Goal: Transaction & Acquisition: Download file/media

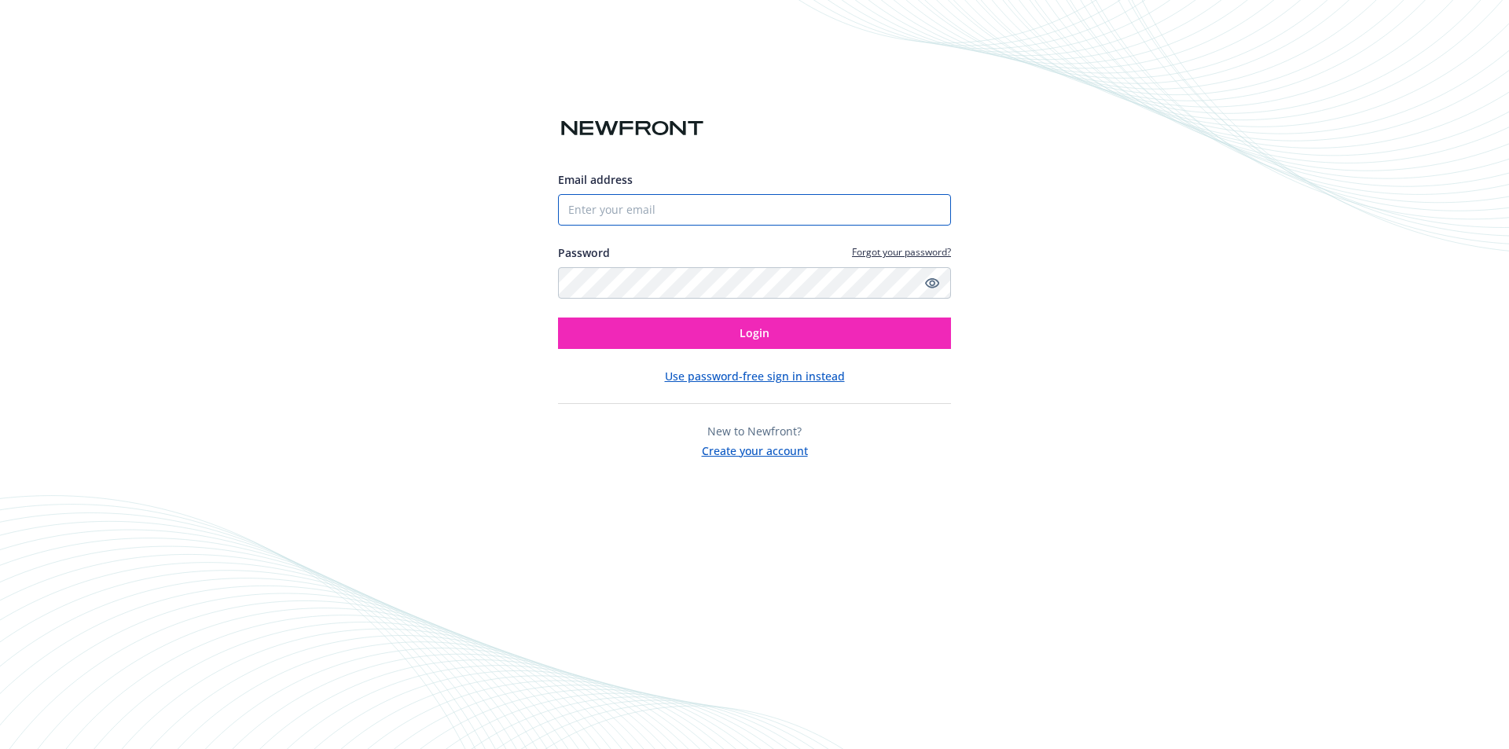
click at [677, 203] on input "Email address" at bounding box center [754, 209] width 393 height 31
type input "[PERSON_NAME][EMAIL_ADDRESS][PERSON_NAME][DOMAIN_NAME]"
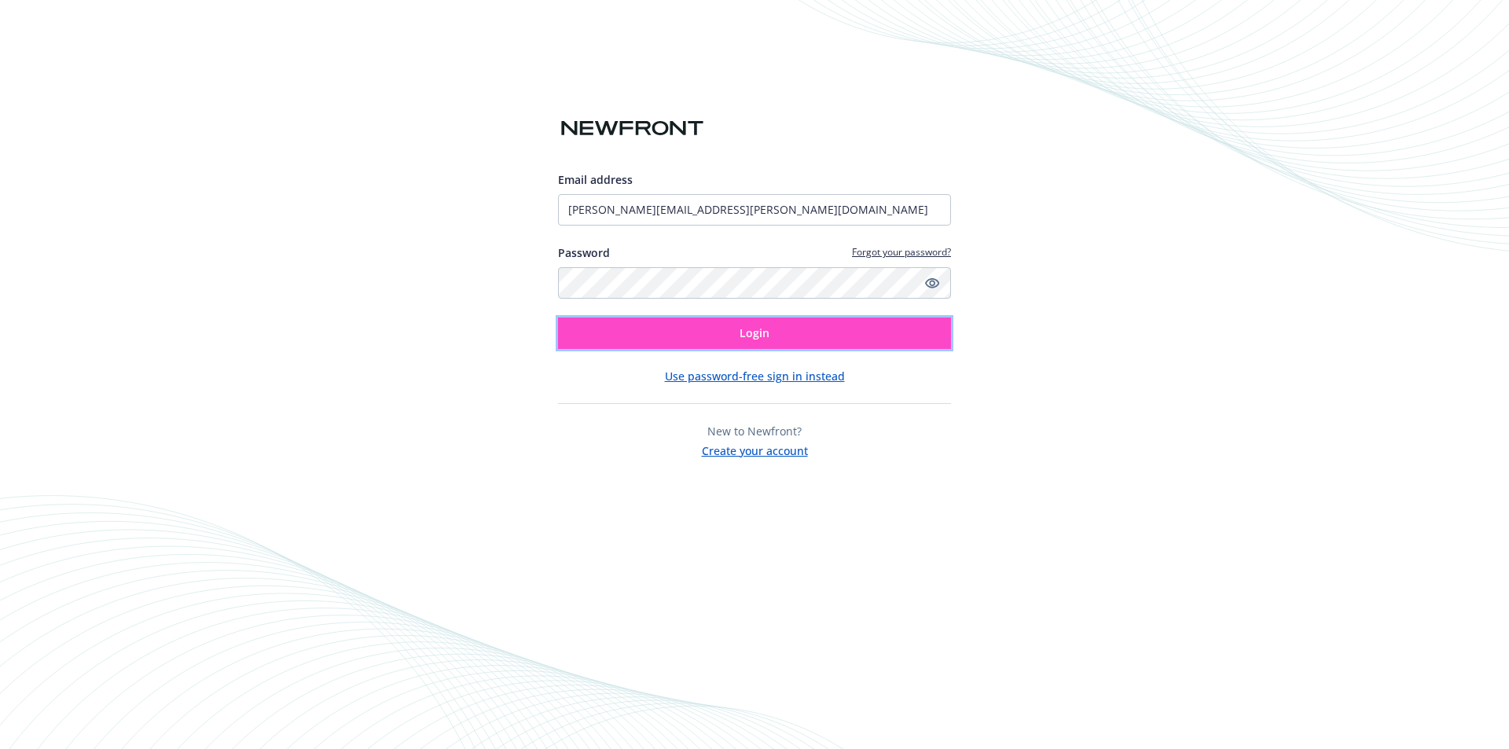
click at [682, 347] on button "Login" at bounding box center [754, 333] width 393 height 31
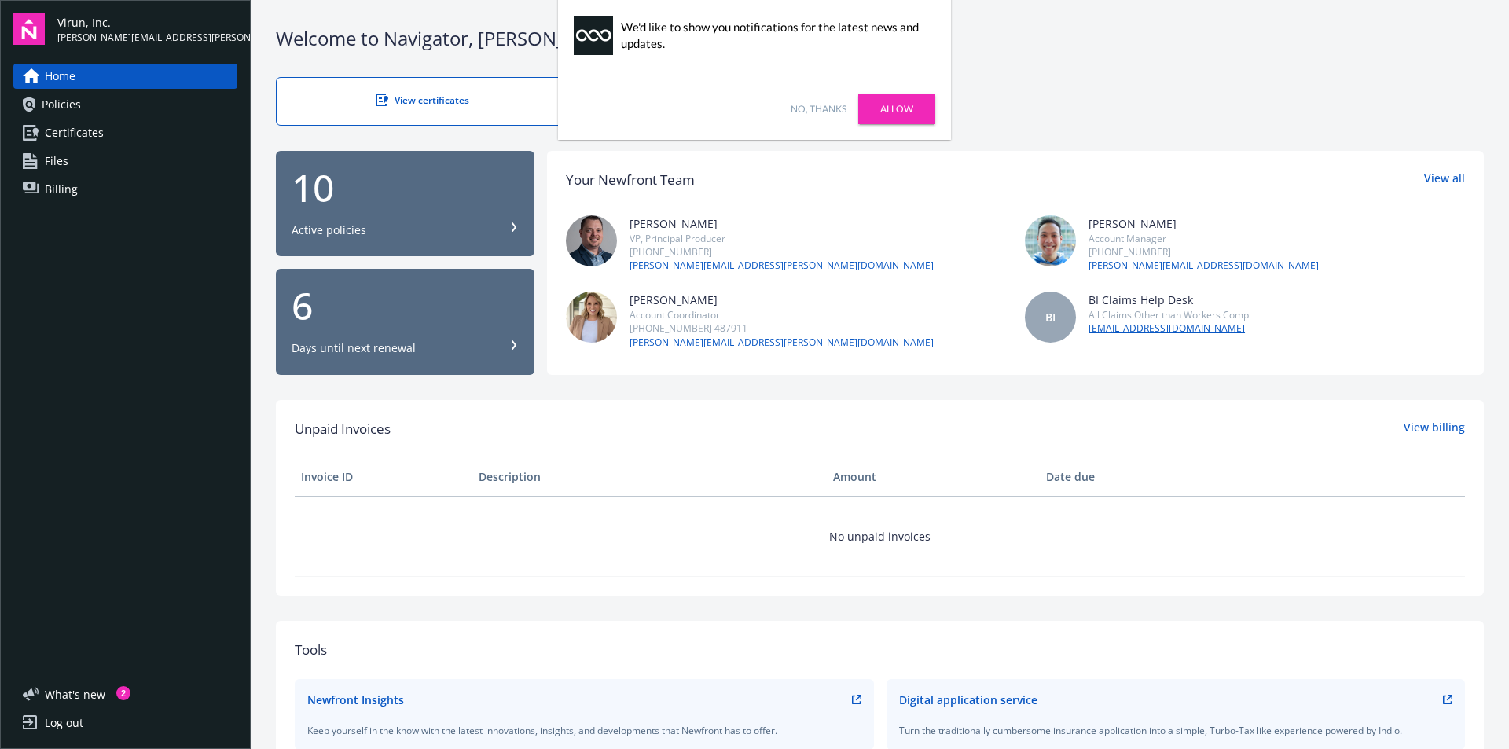
click at [75, 116] on span "Policies" at bounding box center [61, 104] width 39 height 25
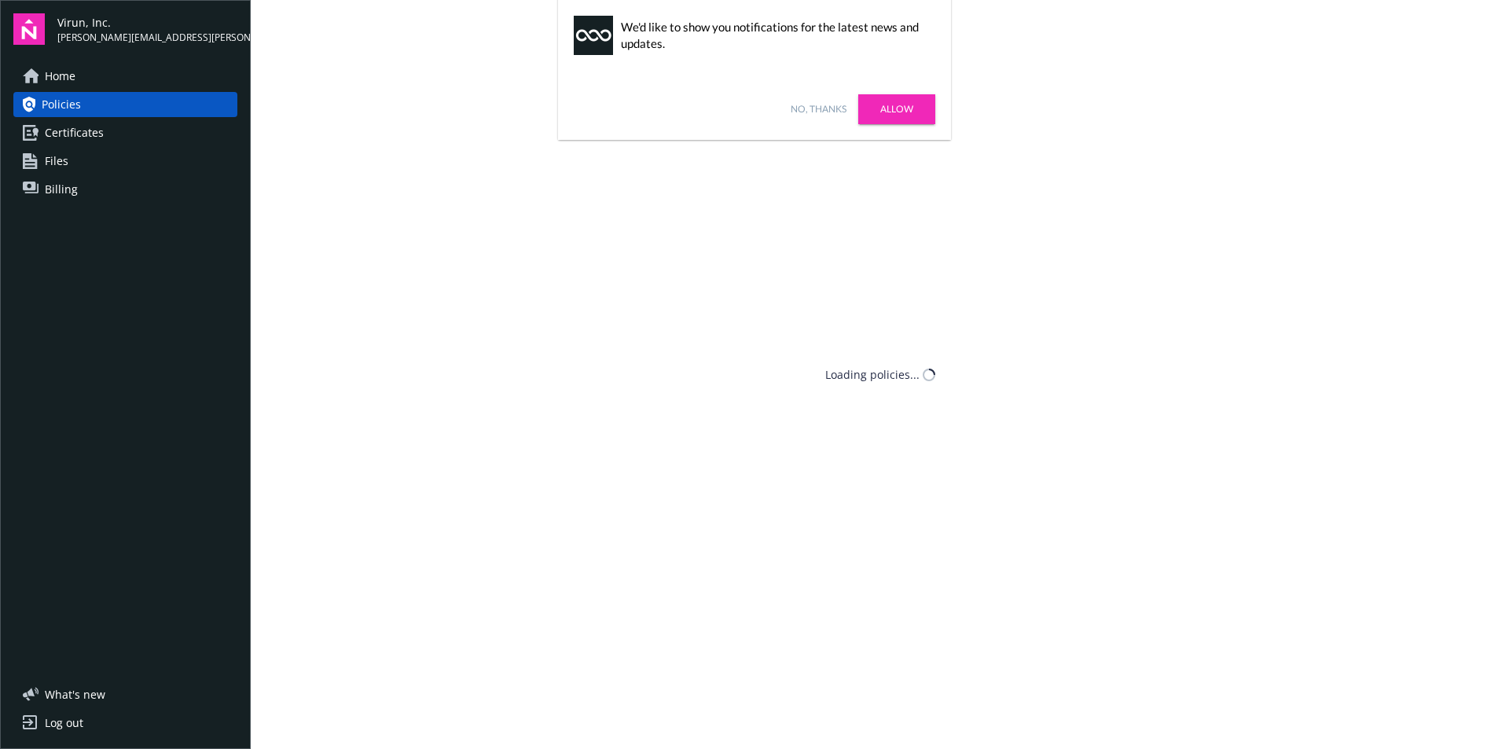
click at [806, 104] on link "No, thanks" at bounding box center [819, 109] width 56 height 14
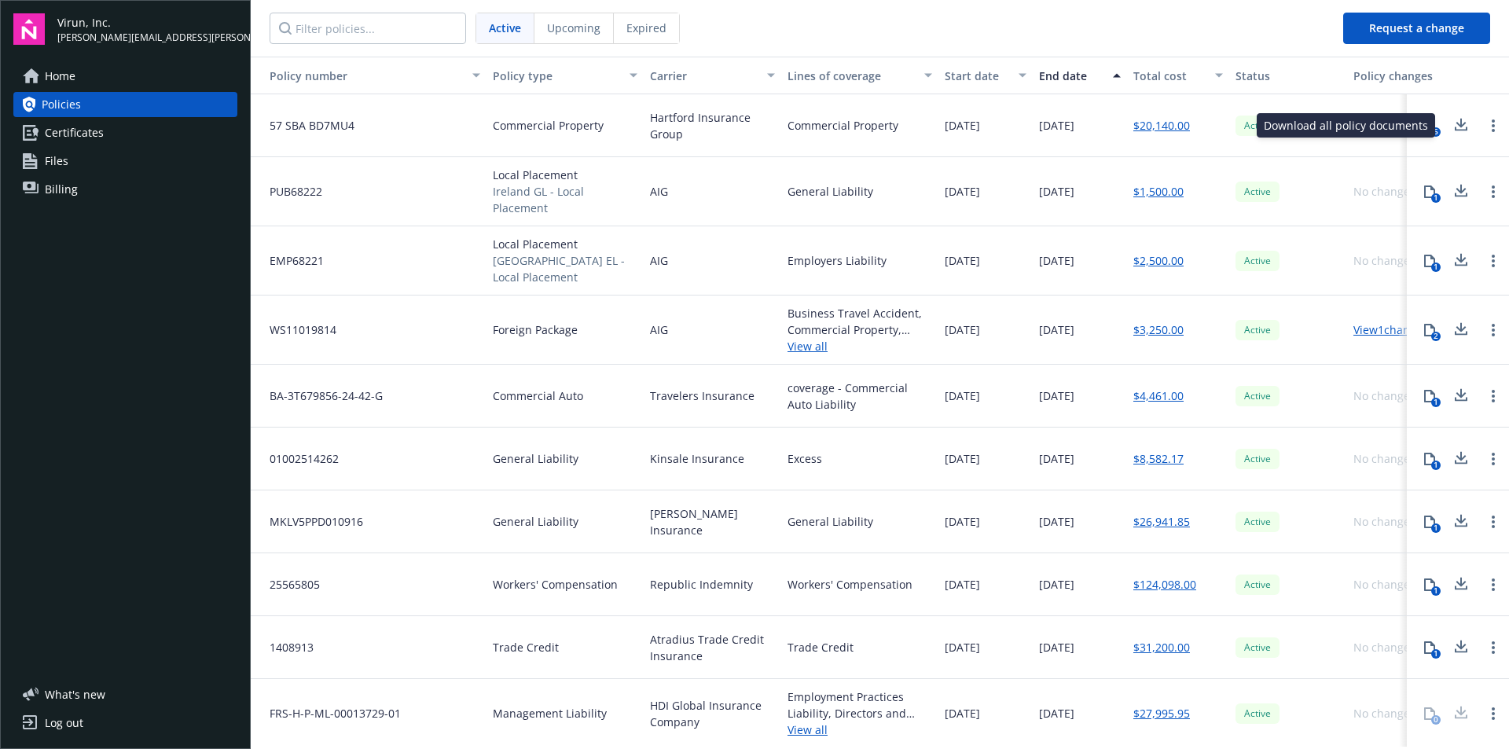
click at [1455, 127] on icon at bounding box center [1461, 129] width 13 height 4
click at [1424, 127] on icon at bounding box center [1429, 125] width 11 height 13
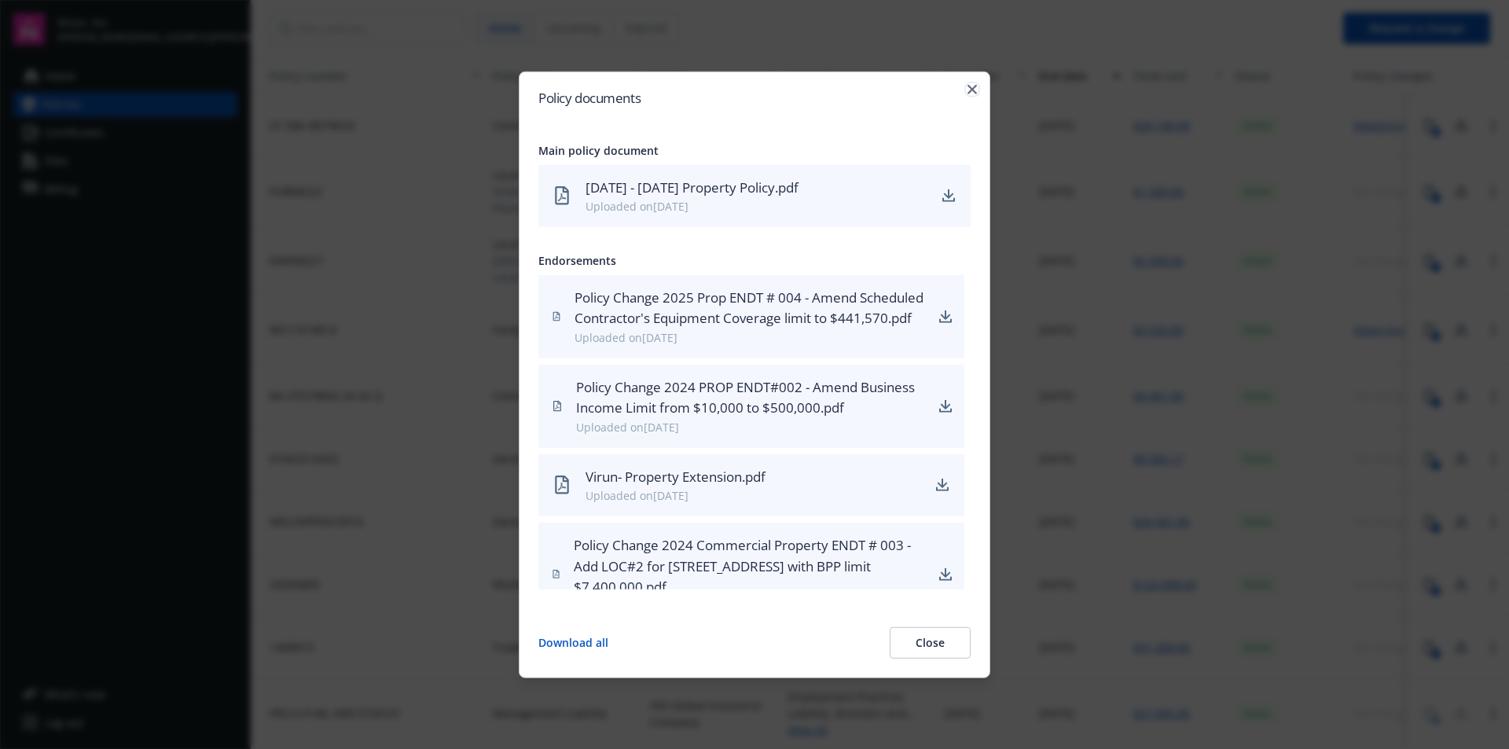
click at [975, 86] on icon "button" at bounding box center [972, 88] width 9 height 9
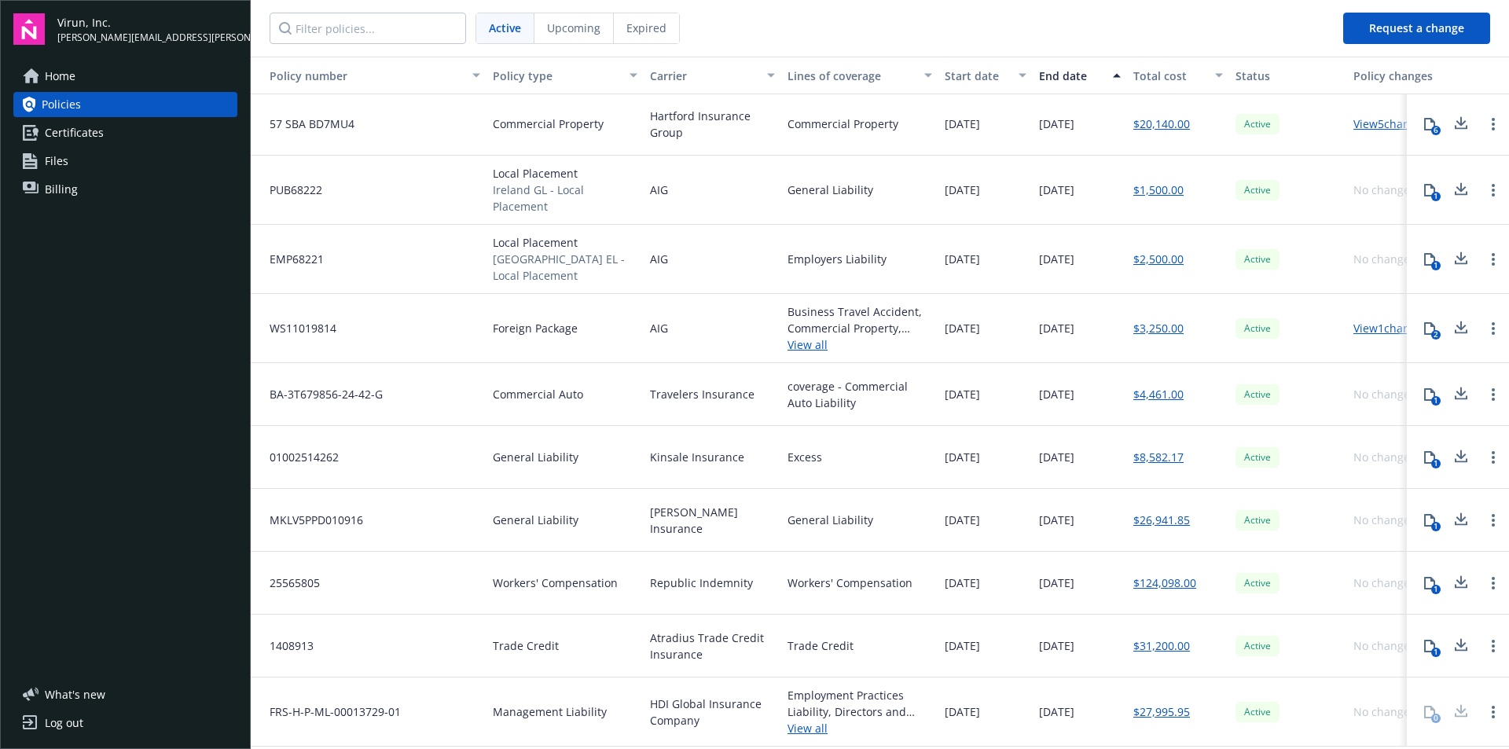
scroll to position [7, 0]
